Goal: Task Accomplishment & Management: Use online tool/utility

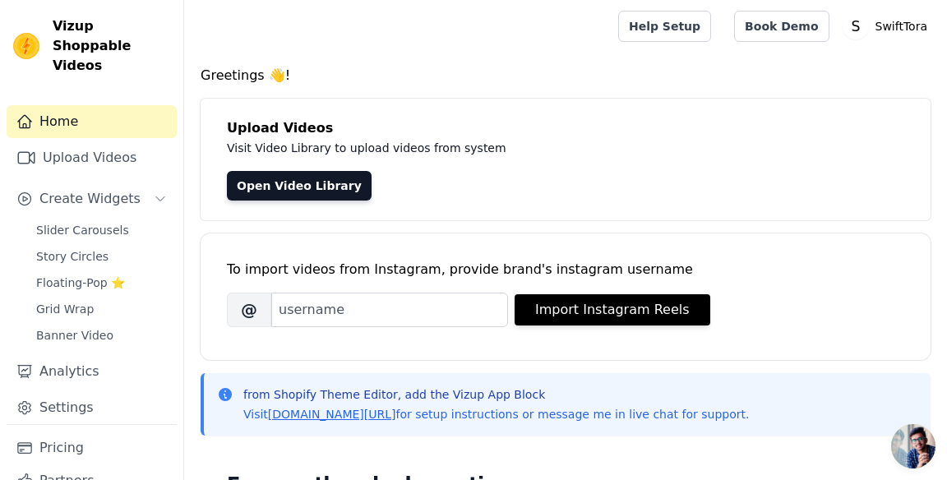
click at [127, 141] on link "Upload Videos" at bounding box center [92, 157] width 170 height 33
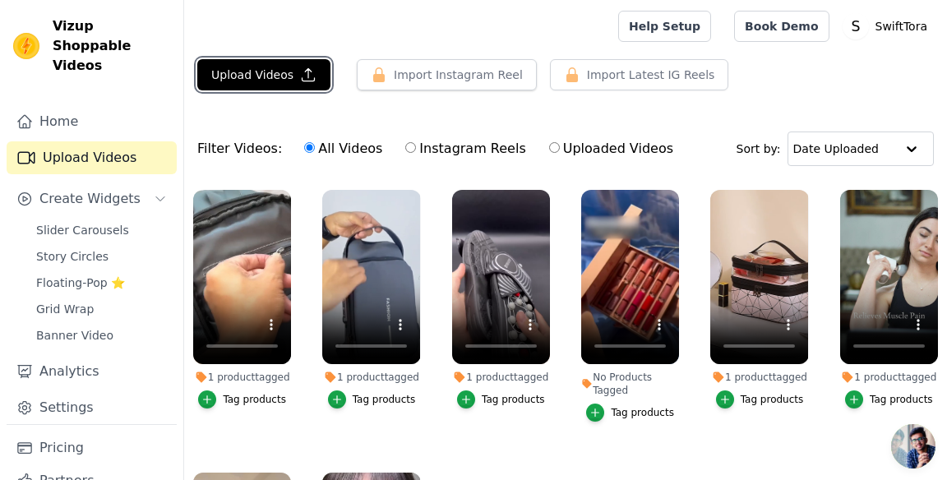
click at [300, 67] on icon "button" at bounding box center [308, 75] width 16 height 16
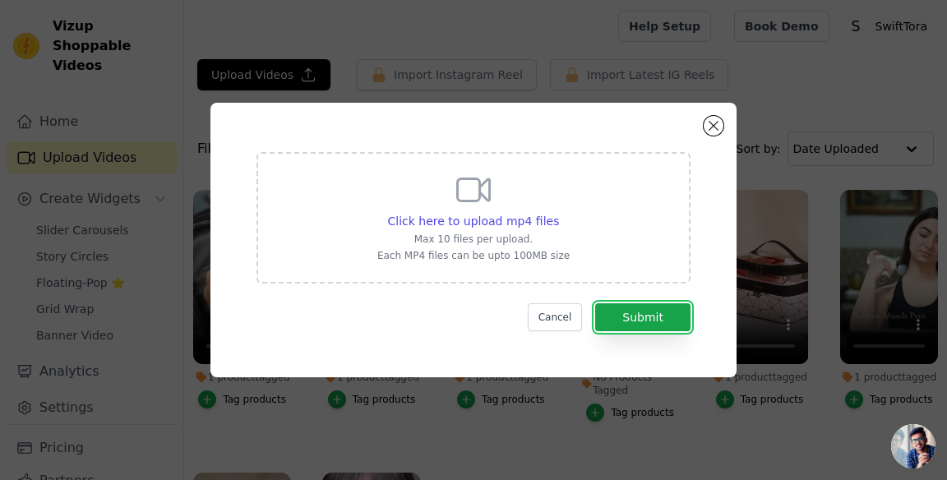
click at [679, 331] on button "Submit" at bounding box center [642, 317] width 95 height 28
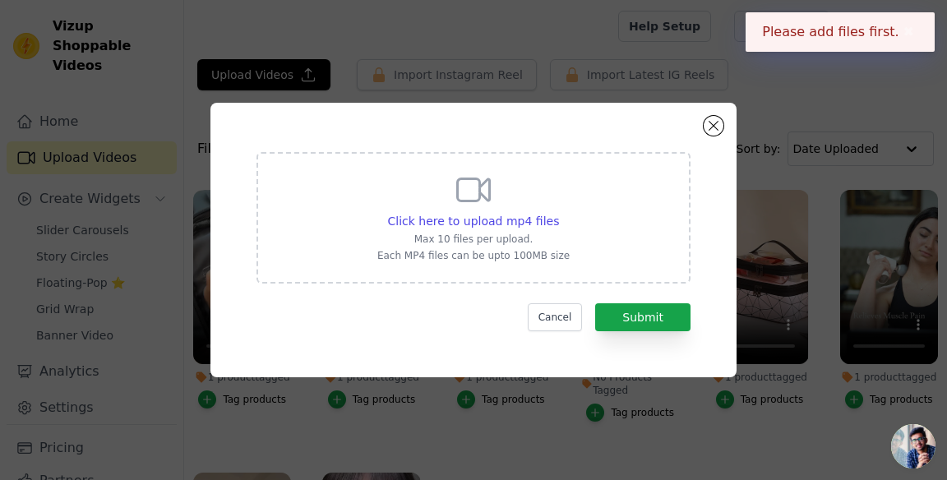
click at [532, 228] on span "Click here to upload mp4 files" at bounding box center [474, 221] width 172 height 13
click at [558, 213] on input "Click here to upload mp4 files Max 10 files per upload. Each MP4 files can be u…" at bounding box center [558, 212] width 1 height 1
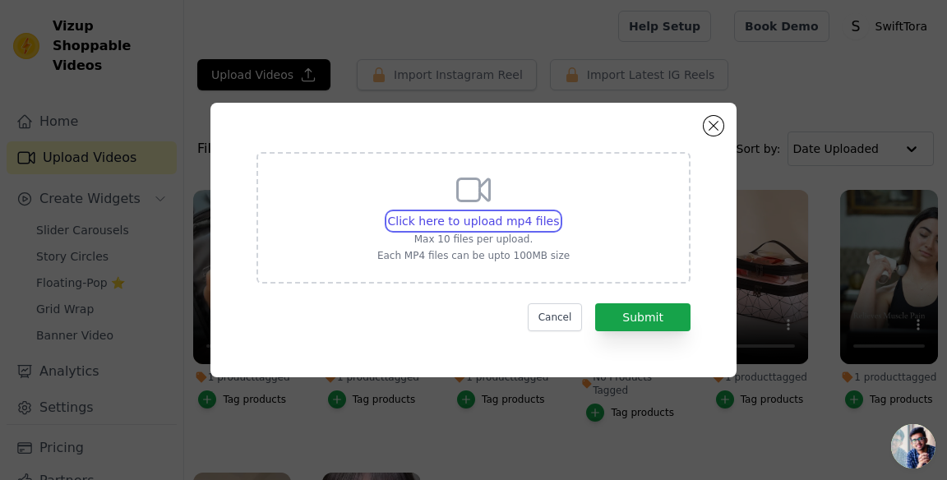
type input "C:\fakepath\1000099189.mp4"
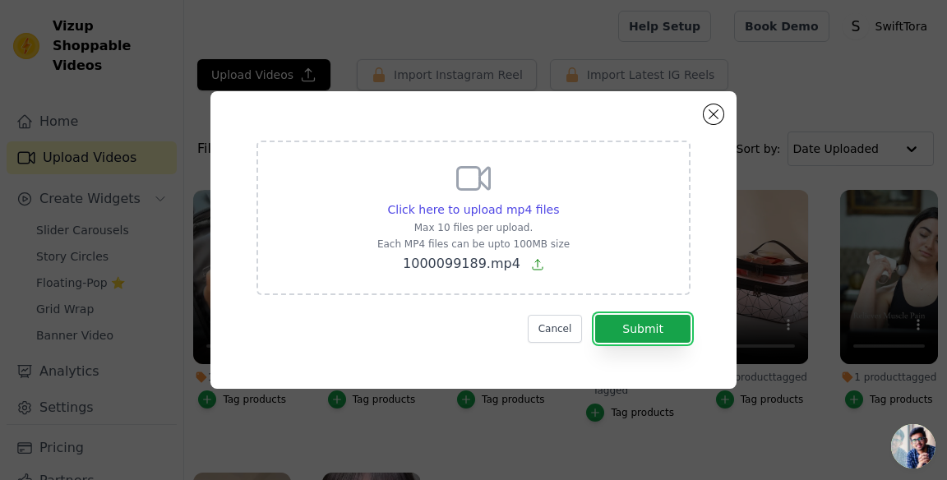
click at [668, 343] on button "Submit" at bounding box center [642, 329] width 95 height 28
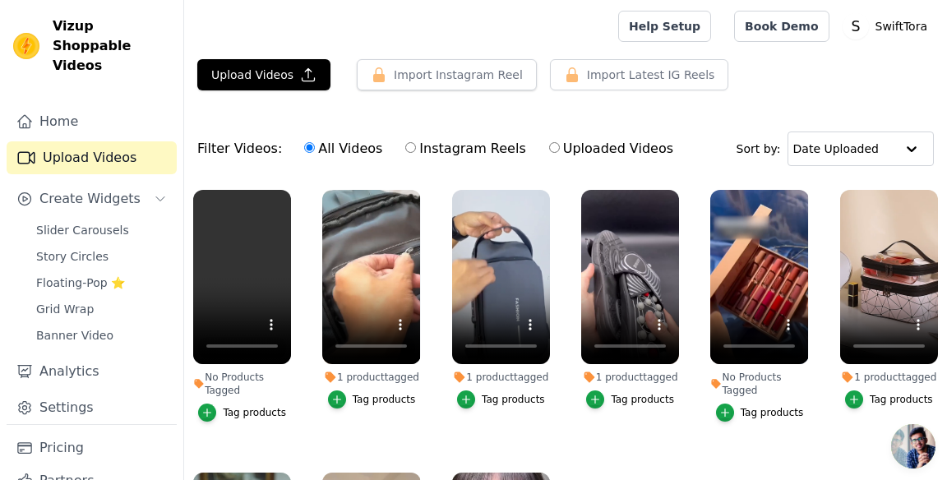
click at [239, 416] on div "Tag products" at bounding box center [254, 412] width 63 height 13
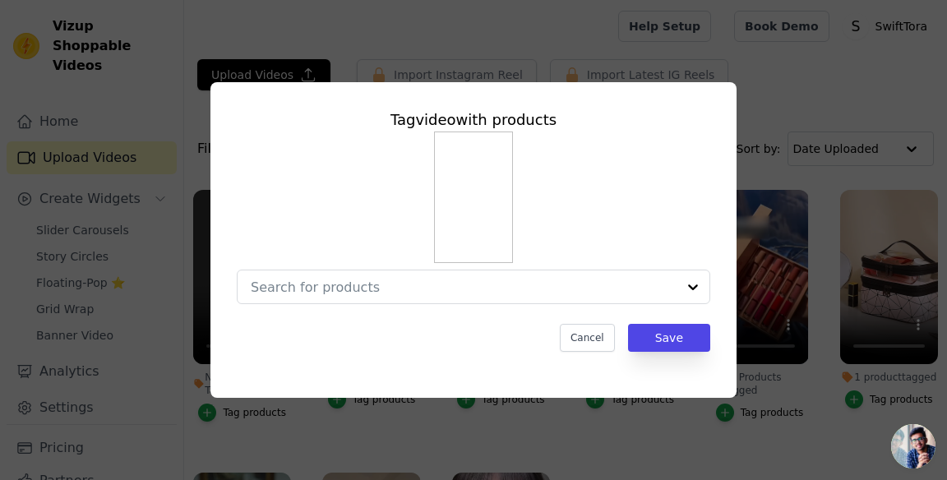
click at [674, 295] on input "No Products Tagged Tag video with products Cancel Save Tag products" at bounding box center [464, 287] width 426 height 16
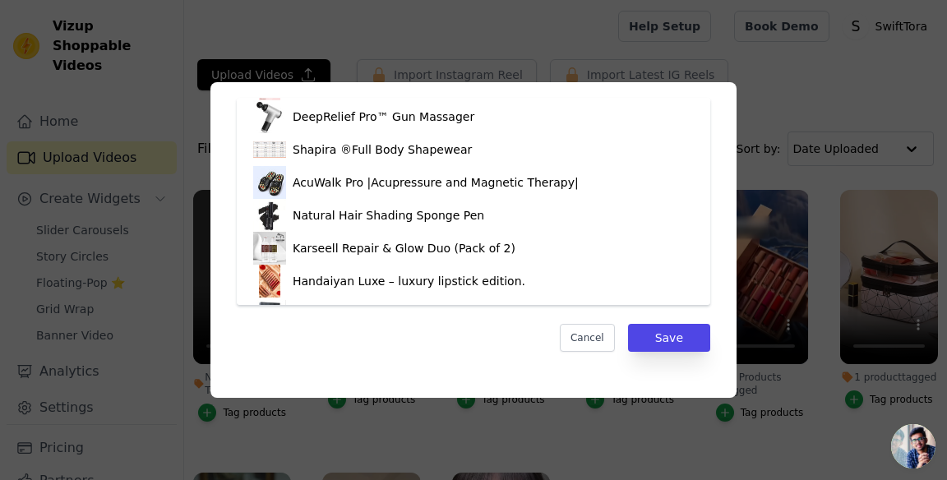
scroll to position [713, 0]
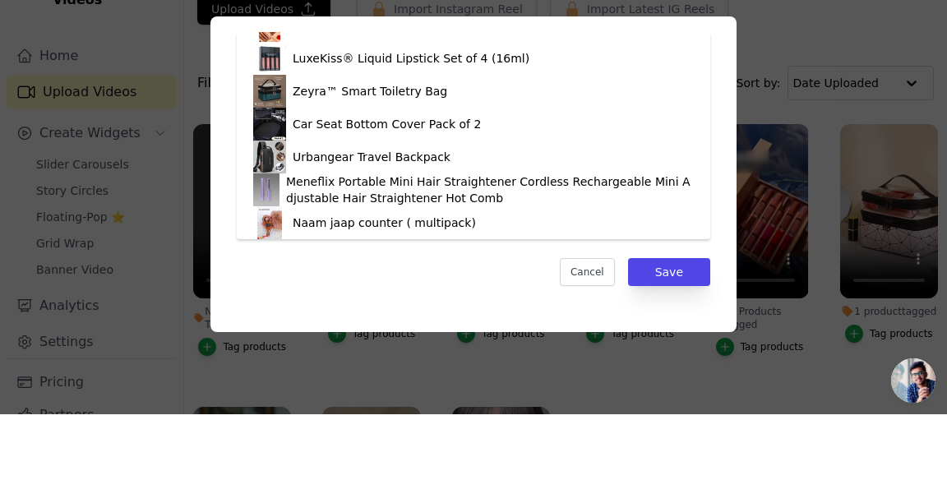
click at [510, 291] on div "Naam jaap counter ( multipack)" at bounding box center [473, 288] width 441 height 33
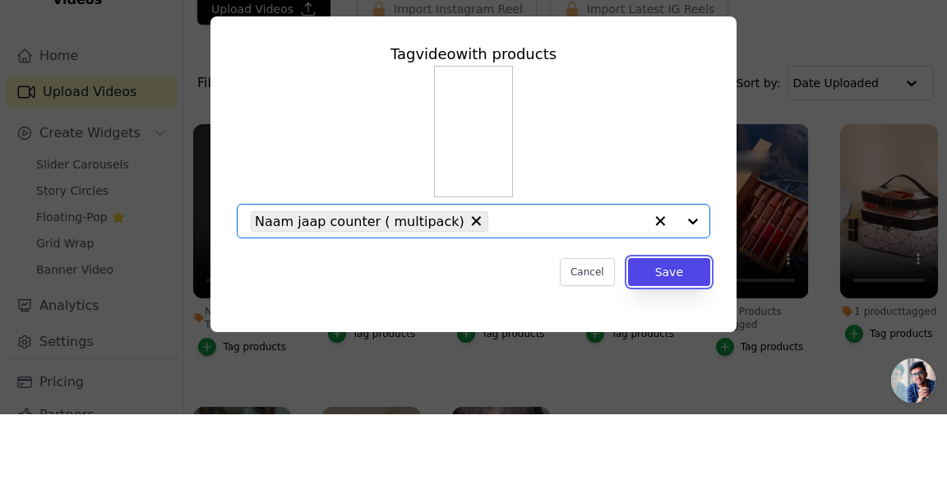
click at [685, 352] on button "Save" at bounding box center [669, 338] width 82 height 28
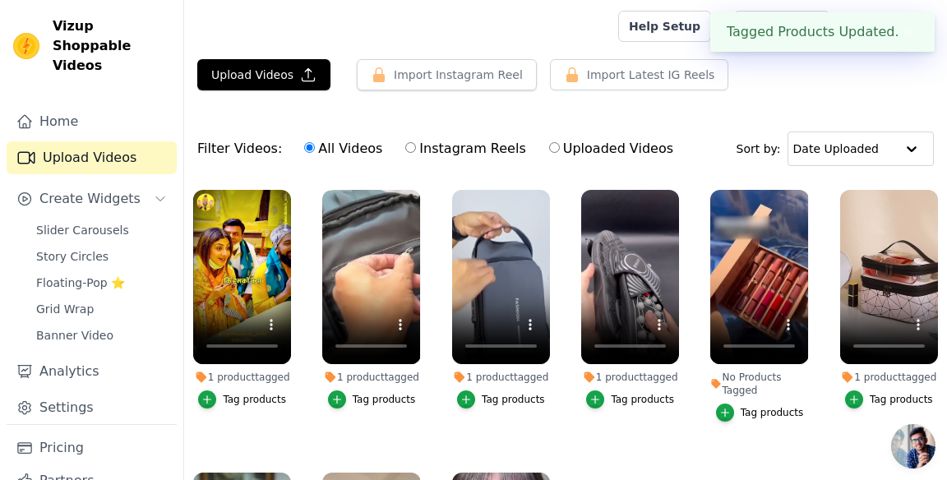
click at [43, 222] on span "Slider Carousels" at bounding box center [82, 230] width 93 height 16
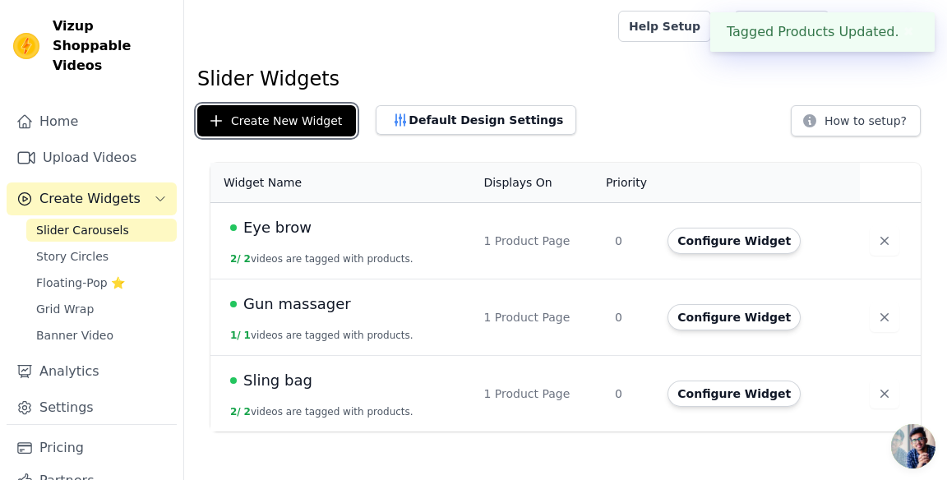
click at [207, 121] on button "Create New Widget" at bounding box center [276, 120] width 159 height 31
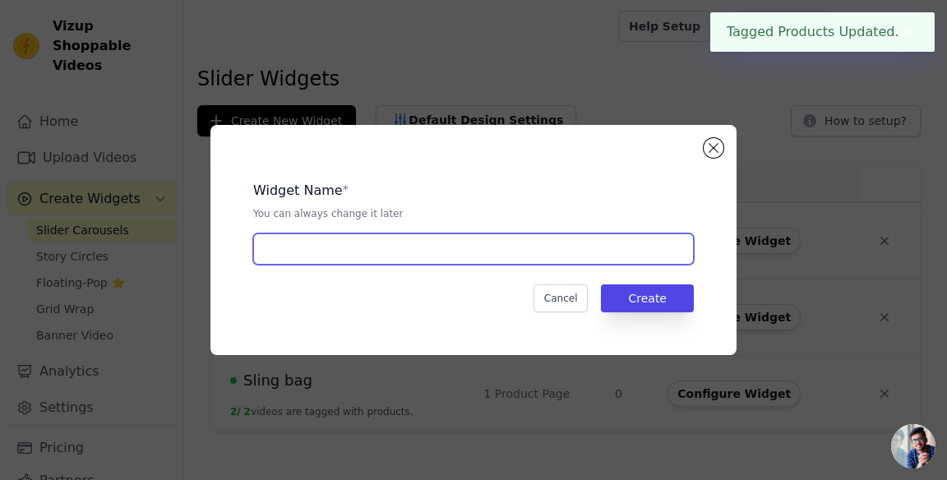
click at [658, 265] on input "text" at bounding box center [473, 248] width 441 height 31
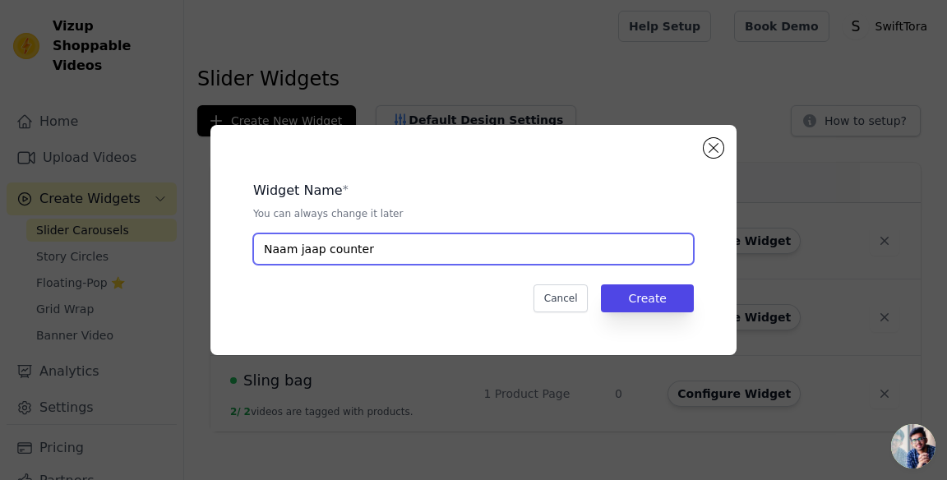
type input "Naam jaap counter"
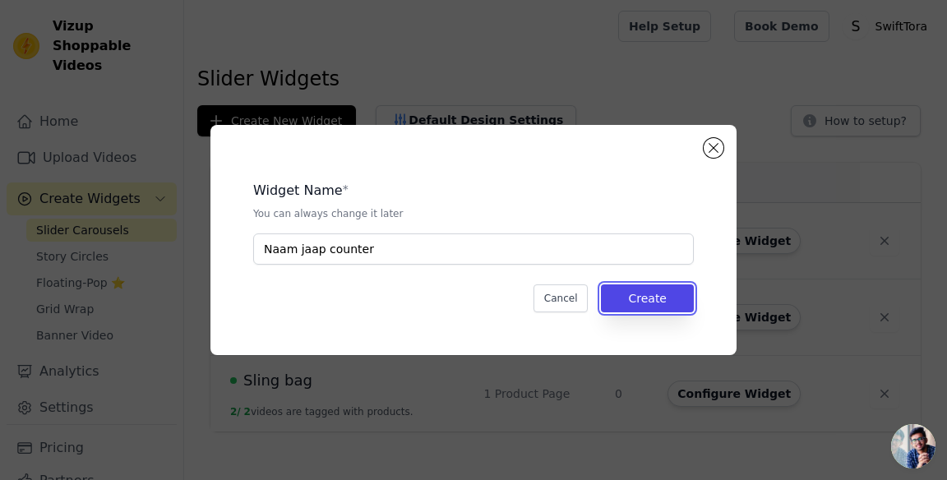
click at [659, 312] on button "Create" at bounding box center [647, 298] width 93 height 28
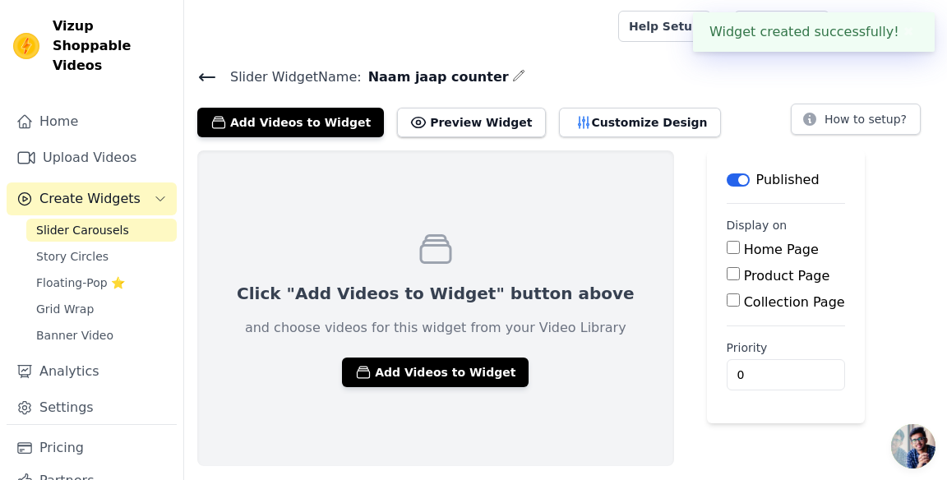
click at [473, 372] on button "Add Videos to Widget" at bounding box center [435, 373] width 187 height 30
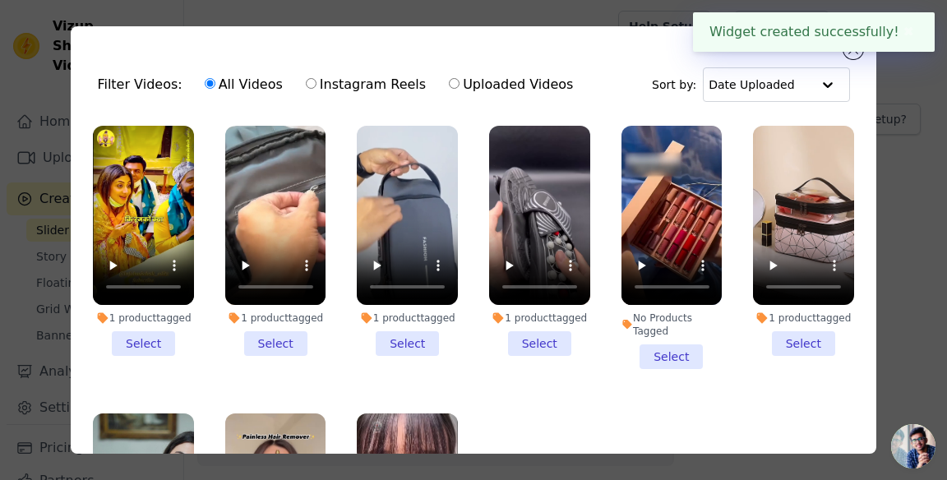
click at [130, 340] on li "1 product tagged Select" at bounding box center [143, 241] width 101 height 230
click at [0, 0] on input "1 product tagged Select" at bounding box center [0, 0] width 0 height 0
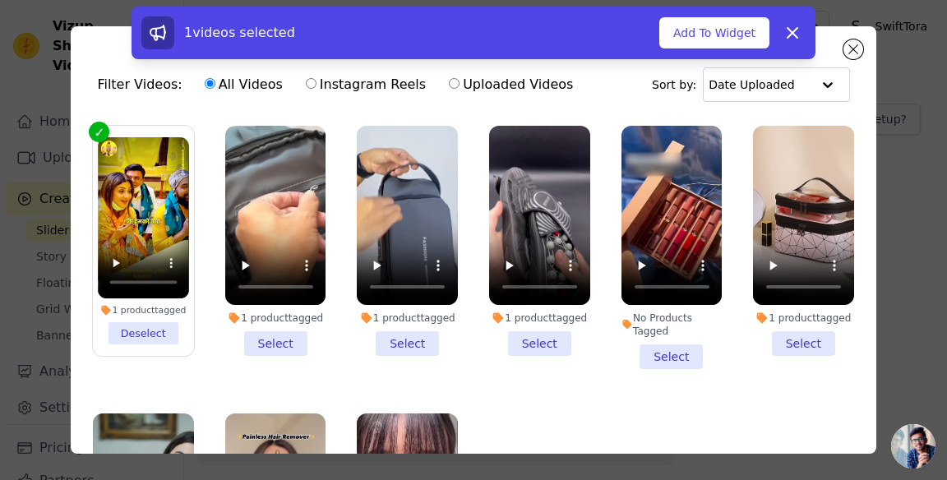
click at [726, 40] on button "Add To Widget" at bounding box center [714, 32] width 110 height 31
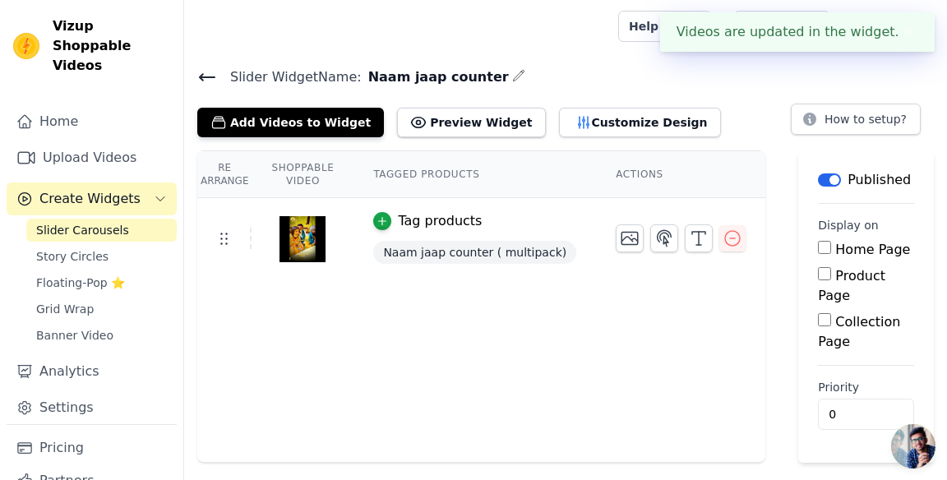
click at [818, 275] on input "Product Page" at bounding box center [824, 273] width 13 height 13
checkbox input "true"
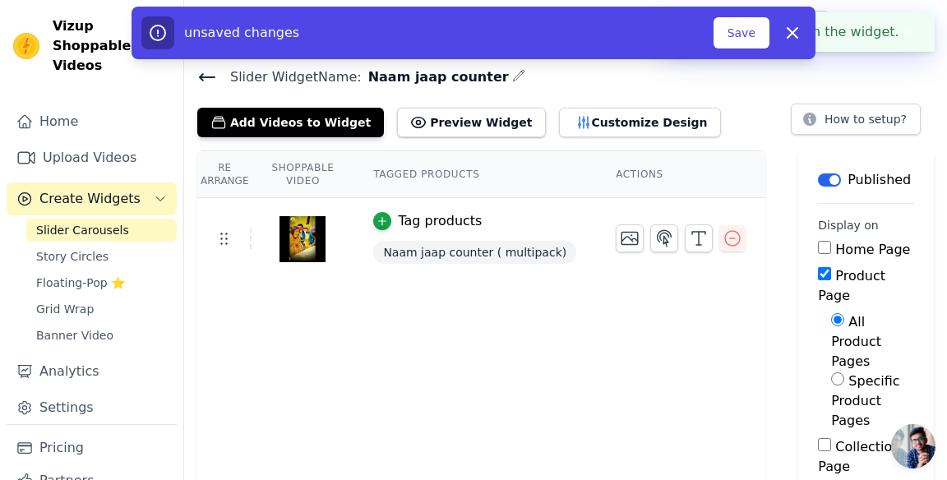
click at [831, 372] on input "Specific Product Pages" at bounding box center [837, 378] width 13 height 13
radio input "true"
click at [850, 444] on button "Select Products" at bounding box center [872, 464] width 83 height 41
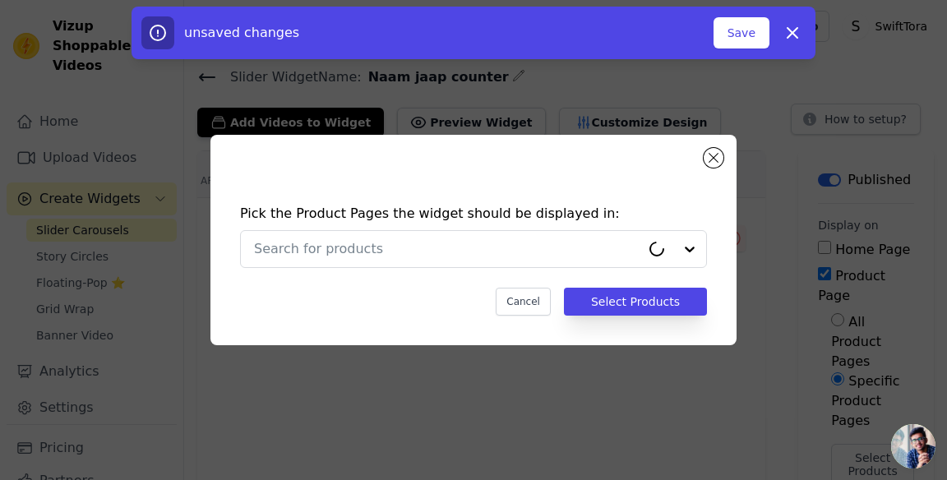
click at [630, 259] on input "text" at bounding box center [447, 249] width 386 height 20
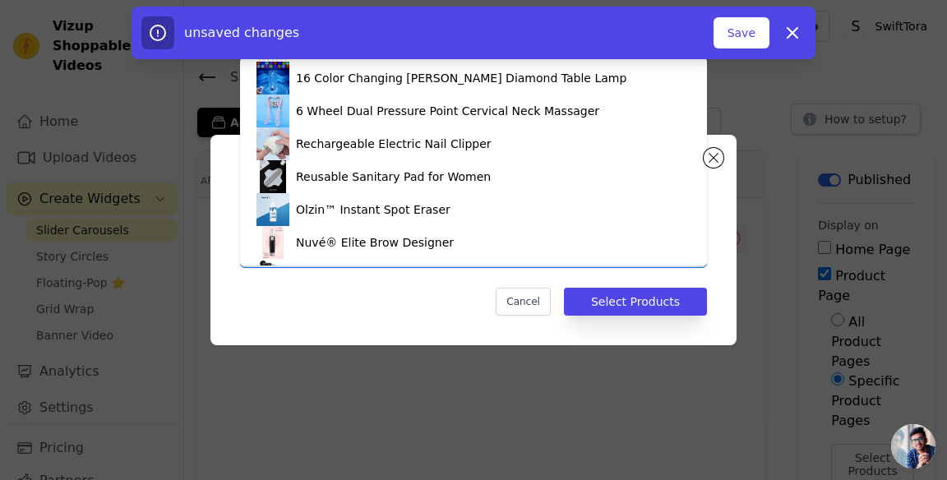
scroll to position [718, 0]
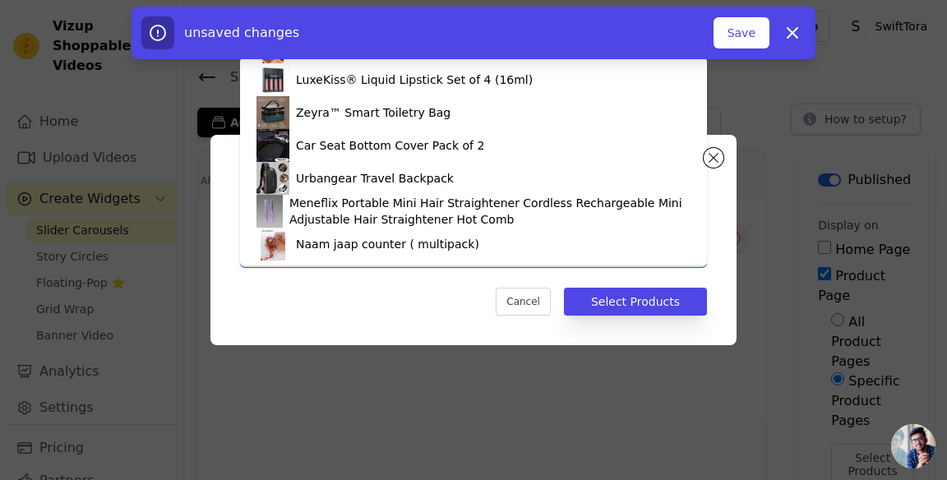
click at [509, 243] on div "Naam jaap counter ( multipack)" at bounding box center [473, 244] width 434 height 33
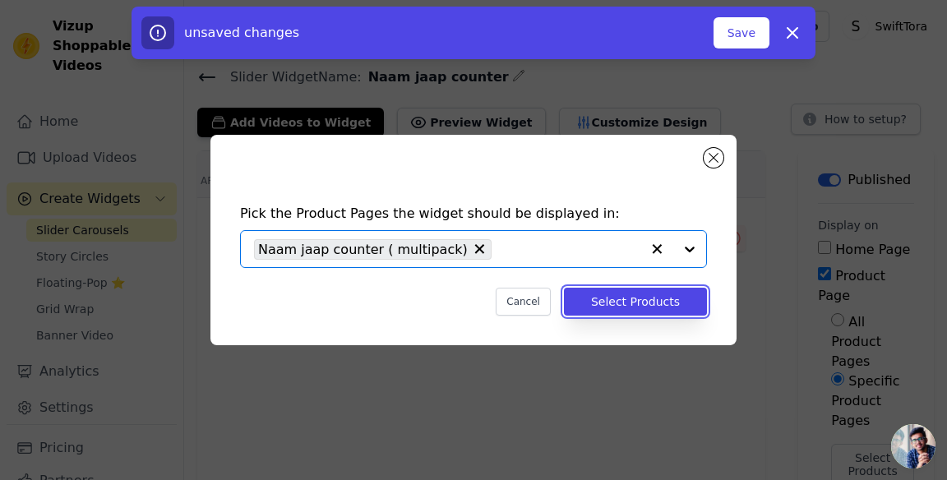
click at [682, 316] on button "Select Products" at bounding box center [635, 302] width 143 height 28
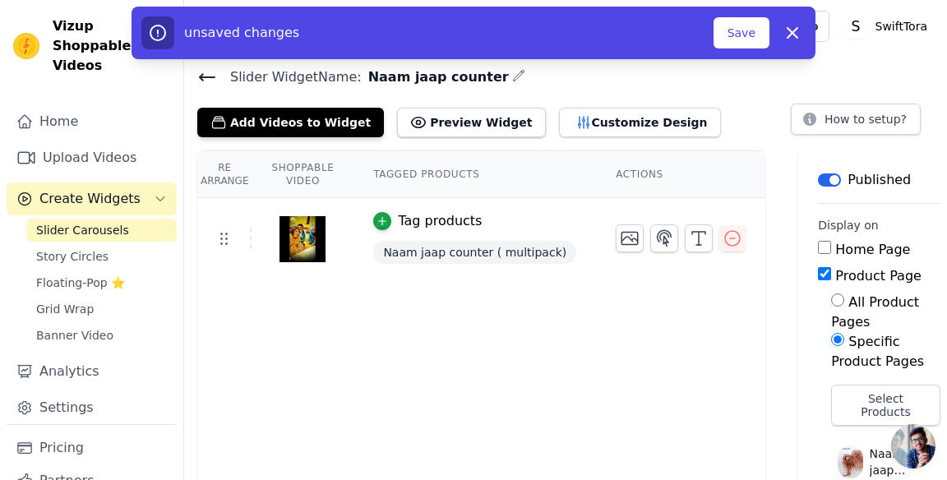
click at [744, 31] on button "Save" at bounding box center [741, 32] width 56 height 31
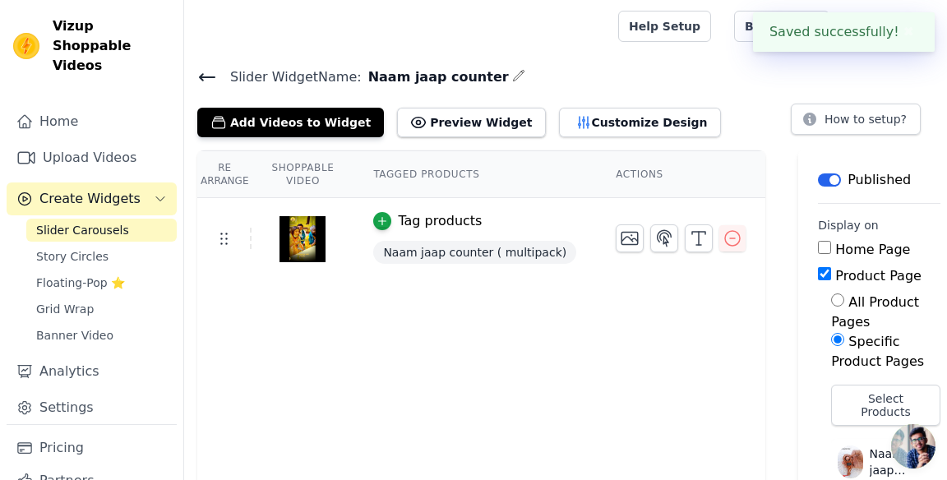
click at [35, 271] on link "Floating-Pop ⭐" at bounding box center [101, 282] width 150 height 23
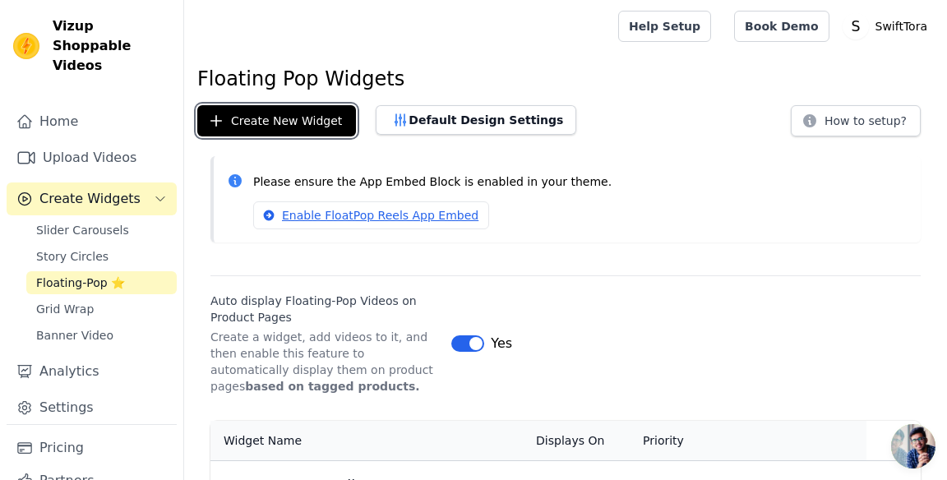
click at [227, 121] on button "Create New Widget" at bounding box center [276, 120] width 159 height 31
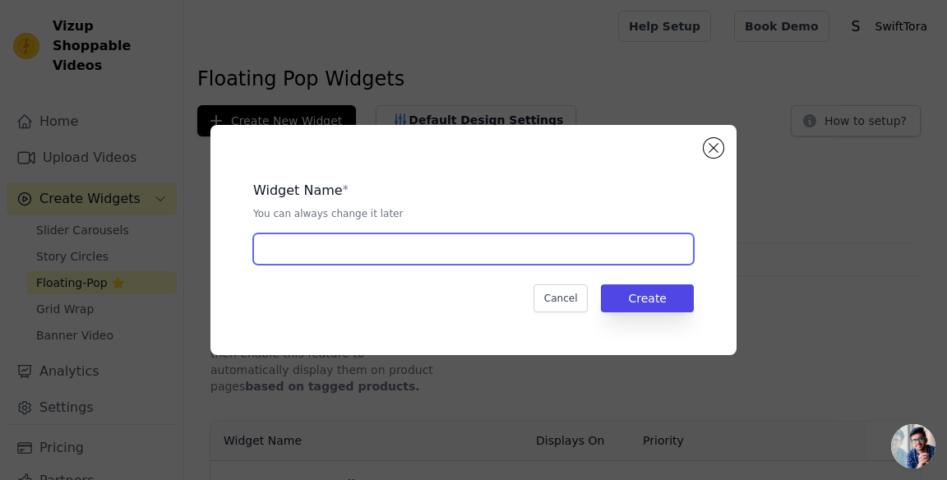
click at [599, 265] on input "text" at bounding box center [473, 248] width 441 height 31
type input "Naam jaap counter"
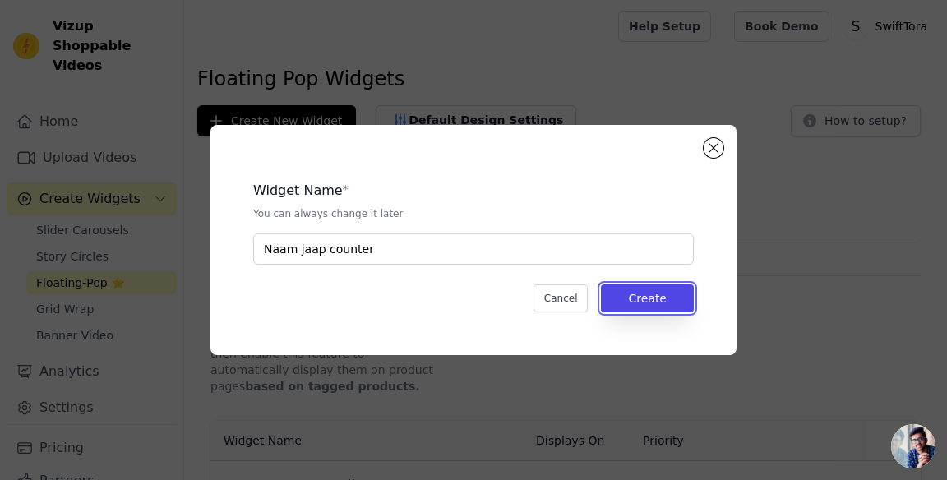
click at [671, 312] on button "Create" at bounding box center [647, 298] width 93 height 28
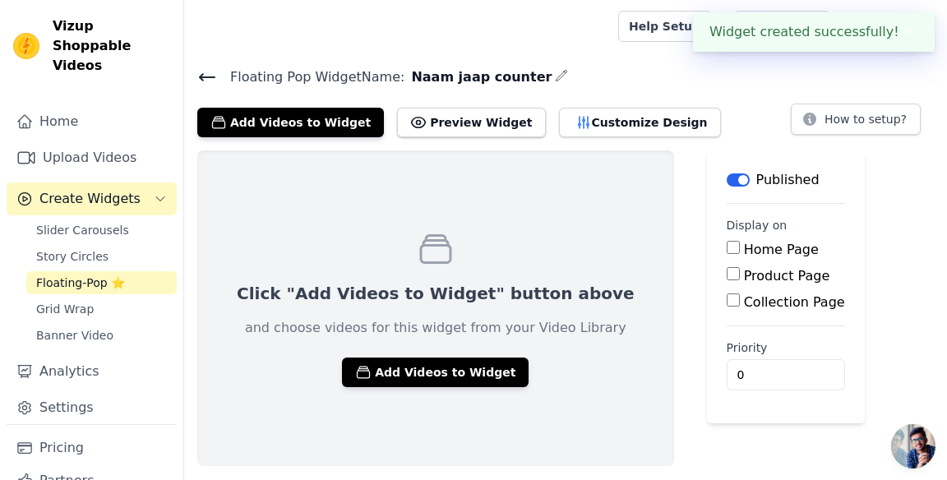
click at [441, 366] on button "Add Videos to Widget" at bounding box center [435, 373] width 187 height 30
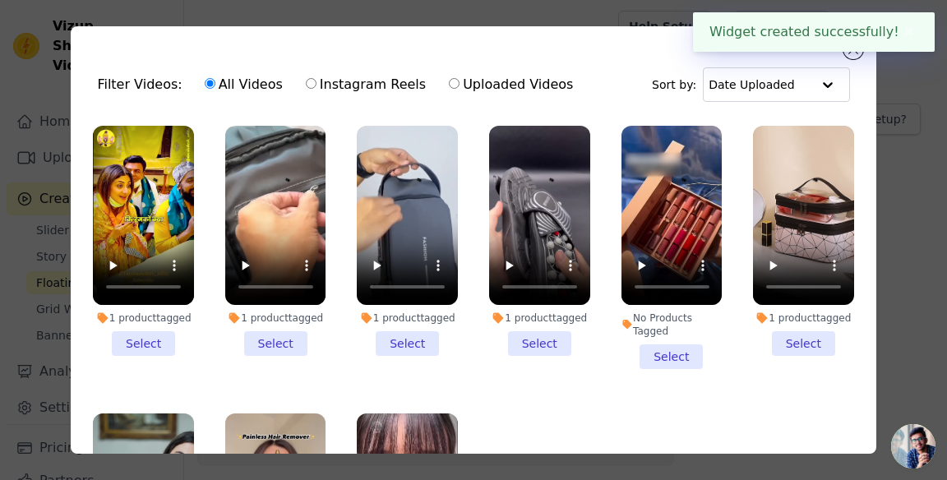
click at [128, 337] on li "1 product tagged Select" at bounding box center [143, 241] width 101 height 230
click at [0, 0] on input "1 product tagged Select" at bounding box center [0, 0] width 0 height 0
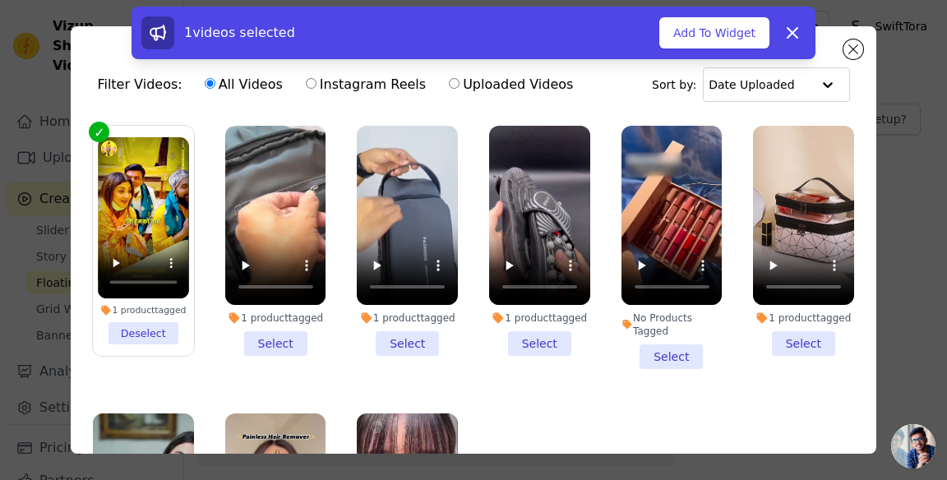
click at [733, 38] on button "Add To Widget" at bounding box center [714, 32] width 110 height 31
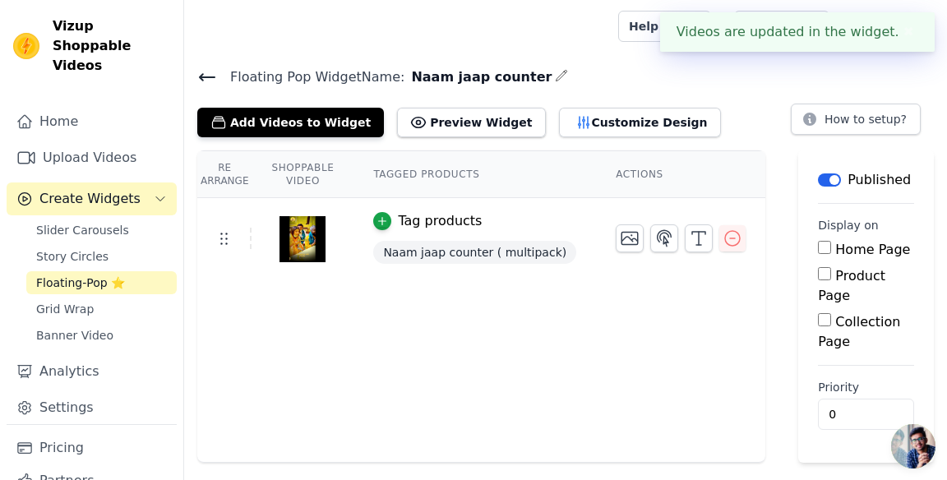
click at [818, 271] on input "Product Page" at bounding box center [824, 273] width 13 height 13
checkbox input "true"
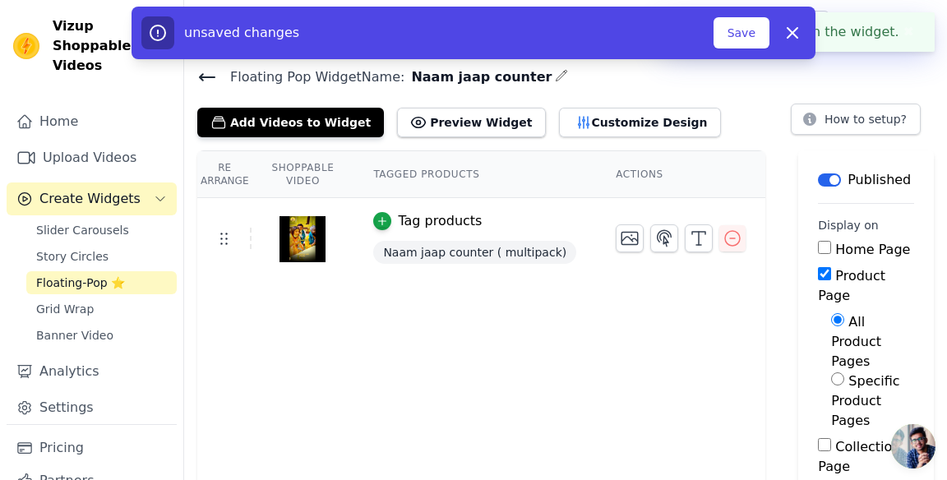
click at [831, 372] on input "Specific Product Pages" at bounding box center [837, 378] width 13 height 13
radio input "true"
click at [831, 444] on button "Select Products" at bounding box center [872, 464] width 83 height 41
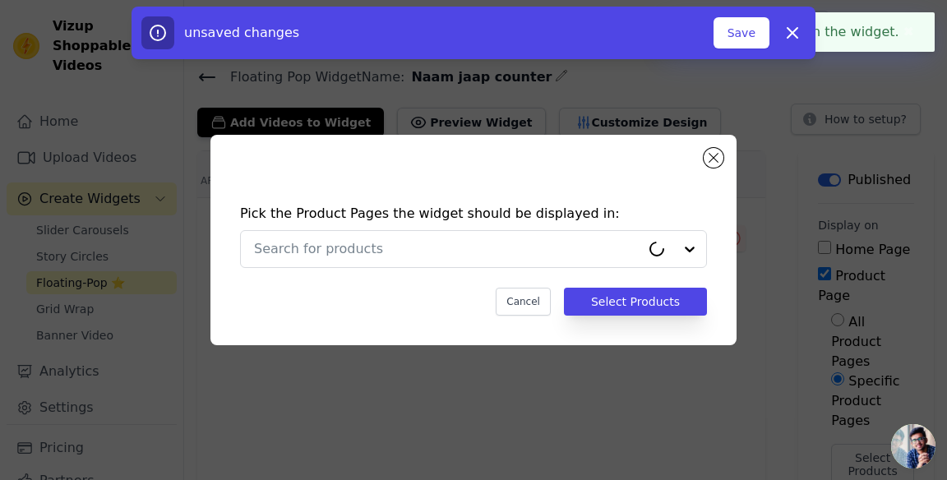
click at [639, 259] on input "text" at bounding box center [447, 249] width 386 height 20
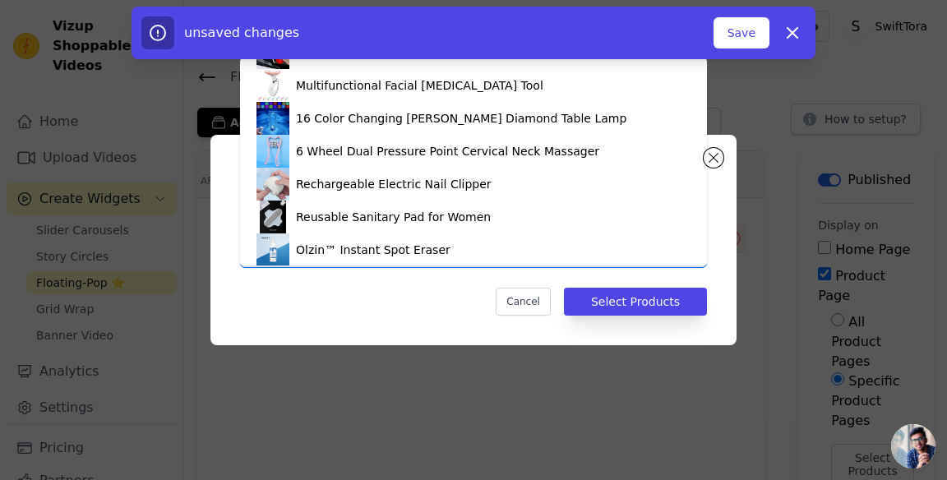
scroll to position [718, 0]
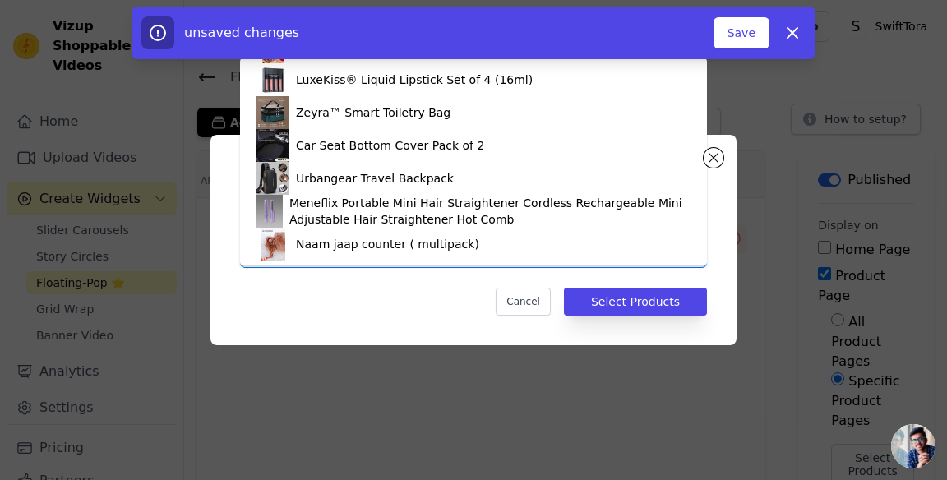
click at [496, 239] on div "Naam jaap counter ( multipack)" at bounding box center [473, 244] width 434 height 33
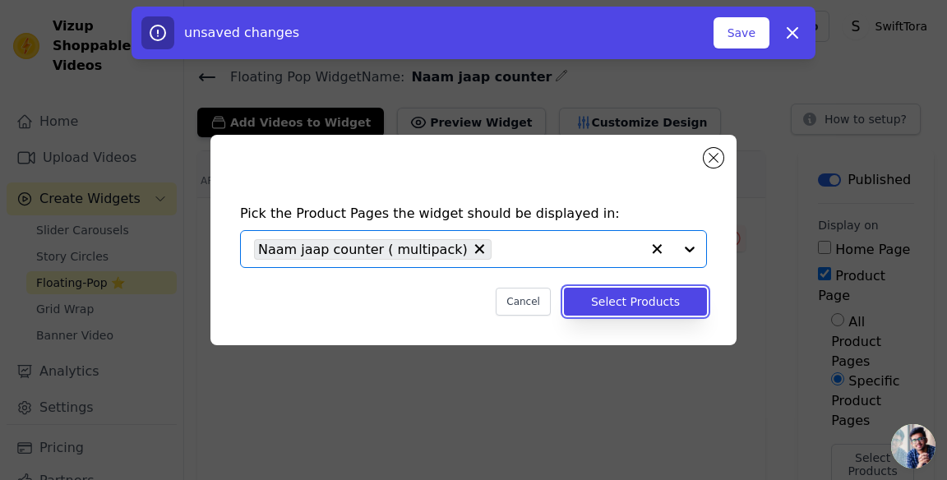
click at [669, 316] on button "Select Products" at bounding box center [635, 302] width 143 height 28
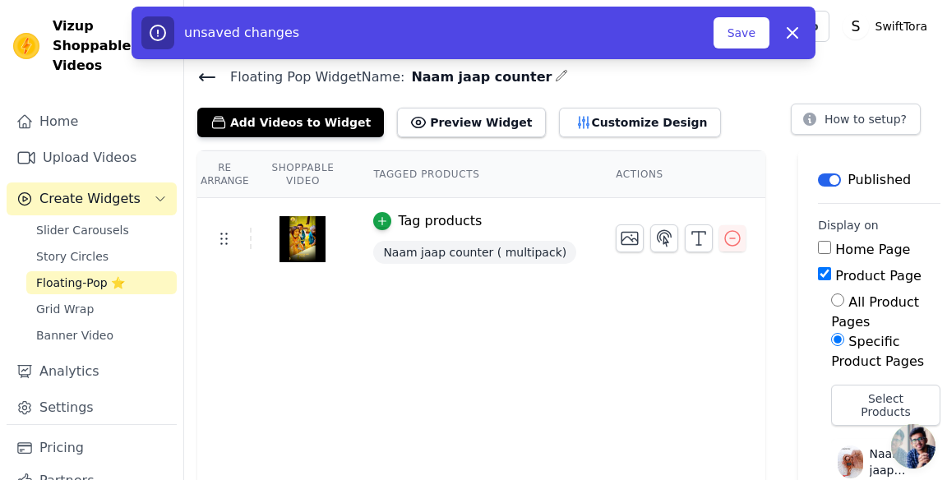
click at [735, 28] on button "Save" at bounding box center [741, 32] width 56 height 31
click at [748, 29] on button "Save" at bounding box center [741, 32] width 56 height 31
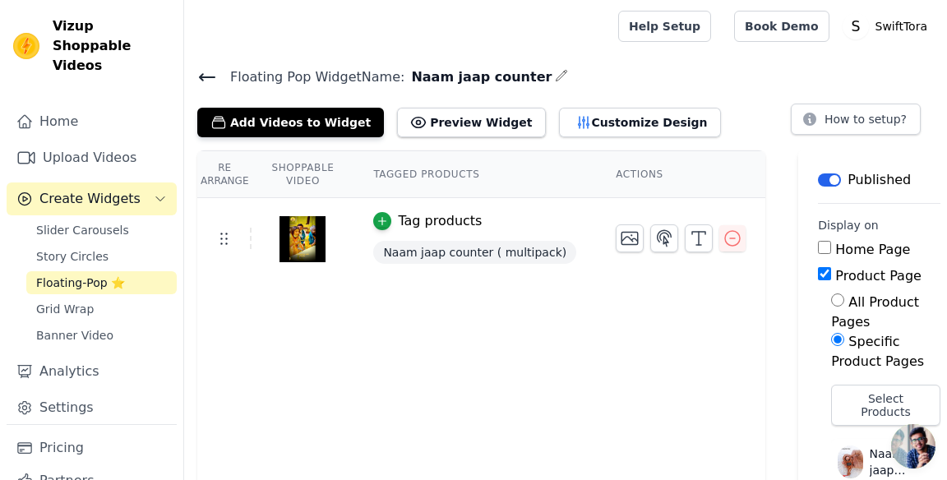
scroll to position [134, 0]
